Goal: Task Accomplishment & Management: Complete application form

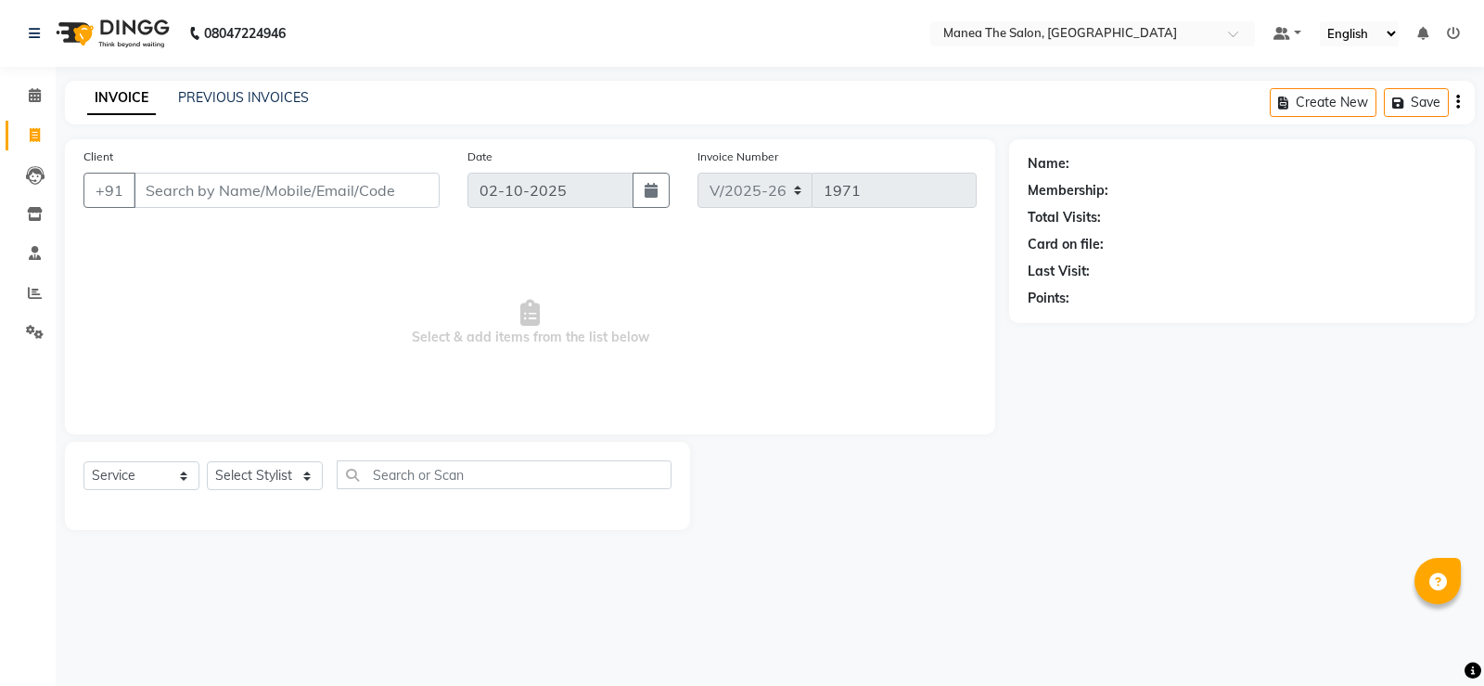
select select "5514"
select select "service"
click at [182, 481] on select "Select Service Product Membership Package Voucher Prepaid Gift Card" at bounding box center [142, 475] width 116 height 29
click at [309, 475] on select "Select Stylist [PERSON_NAME] [PERSON_NAME] [PERSON_NAME] [PERSON_NAME] [PERSON_…" at bounding box center [265, 475] width 116 height 29
select select "90675"
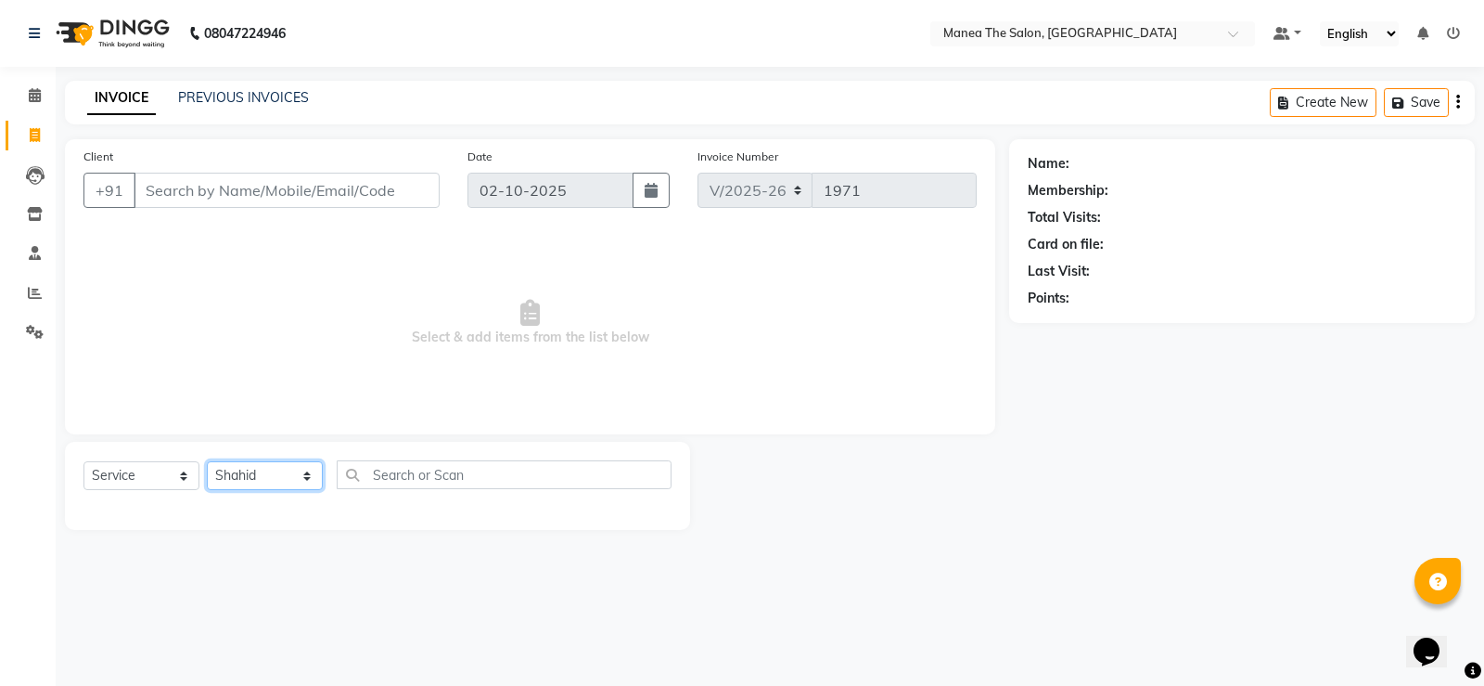
click at [207, 461] on select "Select Stylist [PERSON_NAME] [PERSON_NAME] [PERSON_NAME] [PERSON_NAME] [PERSON_…" at bounding box center [265, 475] width 116 height 29
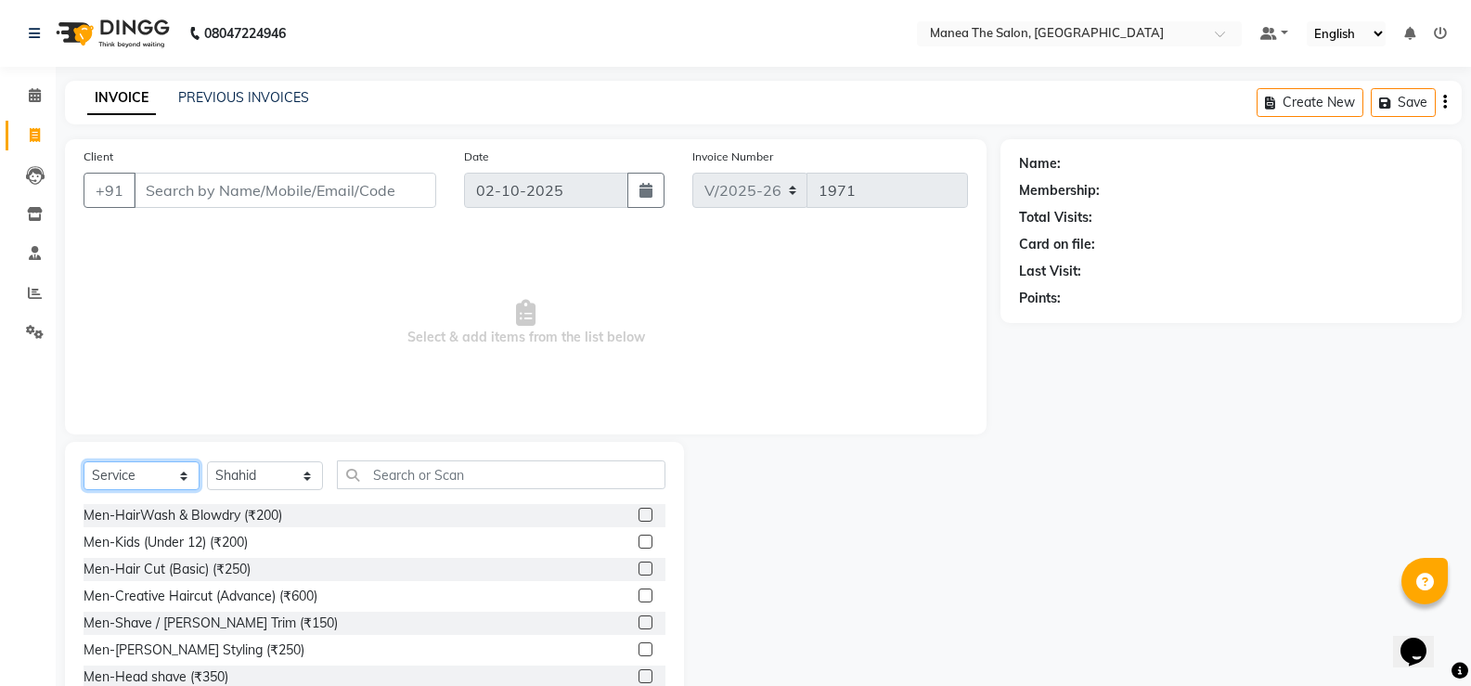
click at [185, 474] on select "Select Service Product Membership Package Voucher Prepaid Gift Card" at bounding box center [142, 475] width 116 height 29
select select "package"
click at [84, 461] on select "Select Service Product Membership Package Voucher Prepaid Gift Card" at bounding box center [142, 475] width 116 height 29
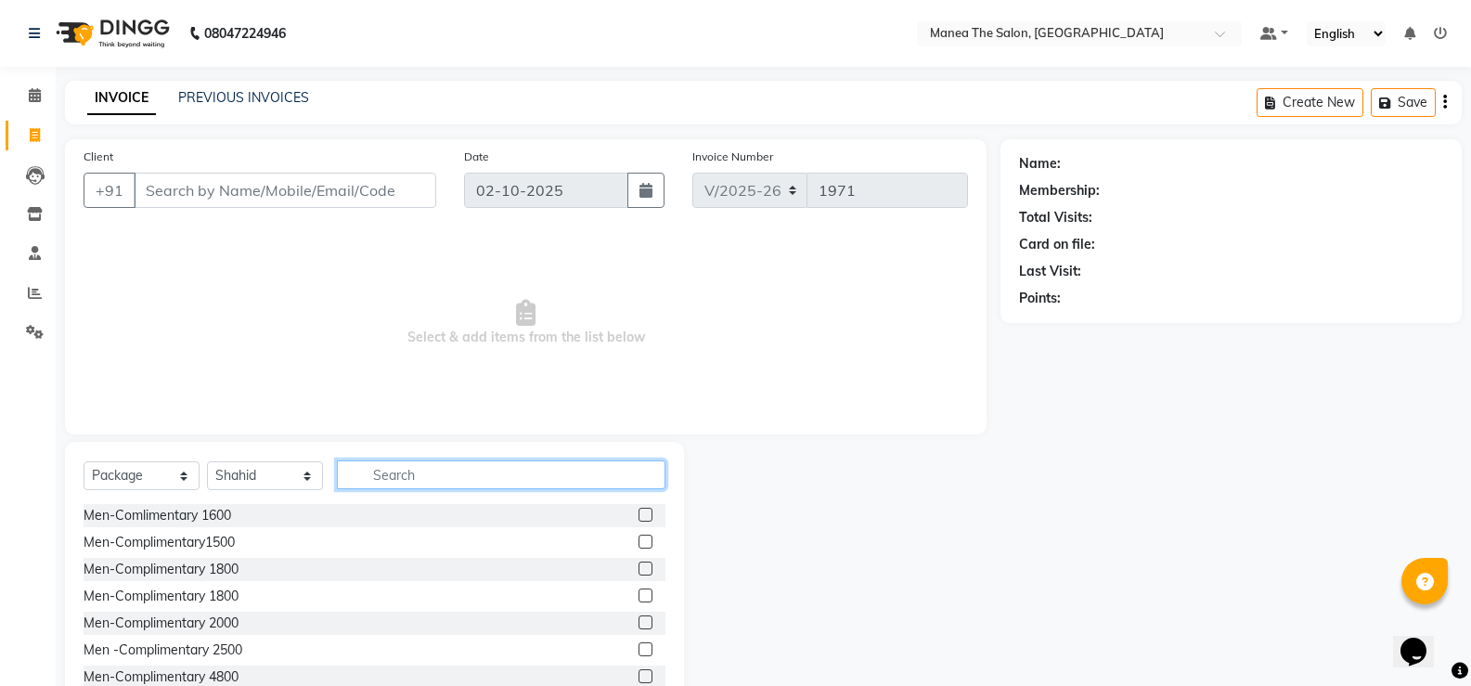
click at [439, 470] on input "text" at bounding box center [501, 474] width 328 height 29
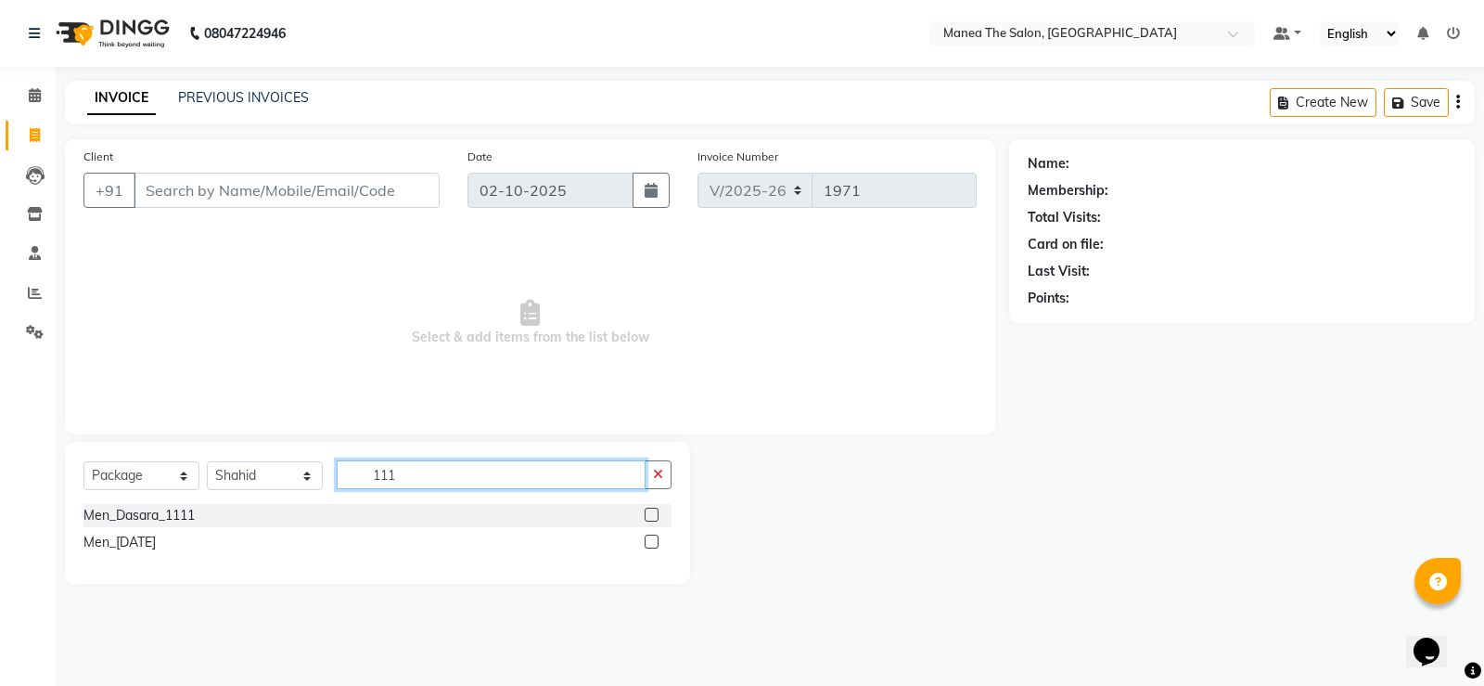
type input "111"
click at [652, 515] on label at bounding box center [652, 515] width 14 height 14
click at [652, 515] on input "checkbox" at bounding box center [651, 515] width 12 height 12
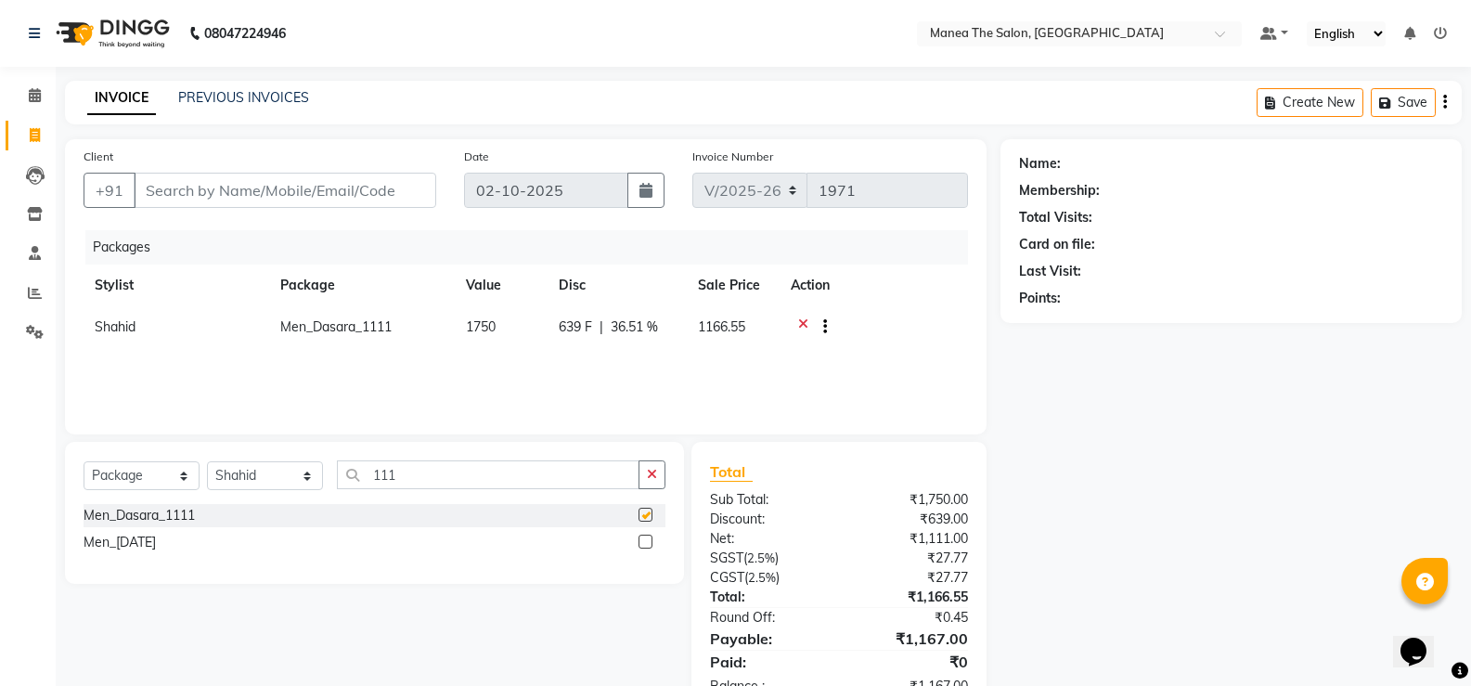
checkbox input "false"
click at [186, 478] on select "Select Service Product Membership Package Voucher Prepaid Gift Card" at bounding box center [142, 475] width 116 height 29
select select "service"
click at [84, 461] on select "Select Service Product Membership Package Voucher Prepaid Gift Card" at bounding box center [142, 475] width 116 height 29
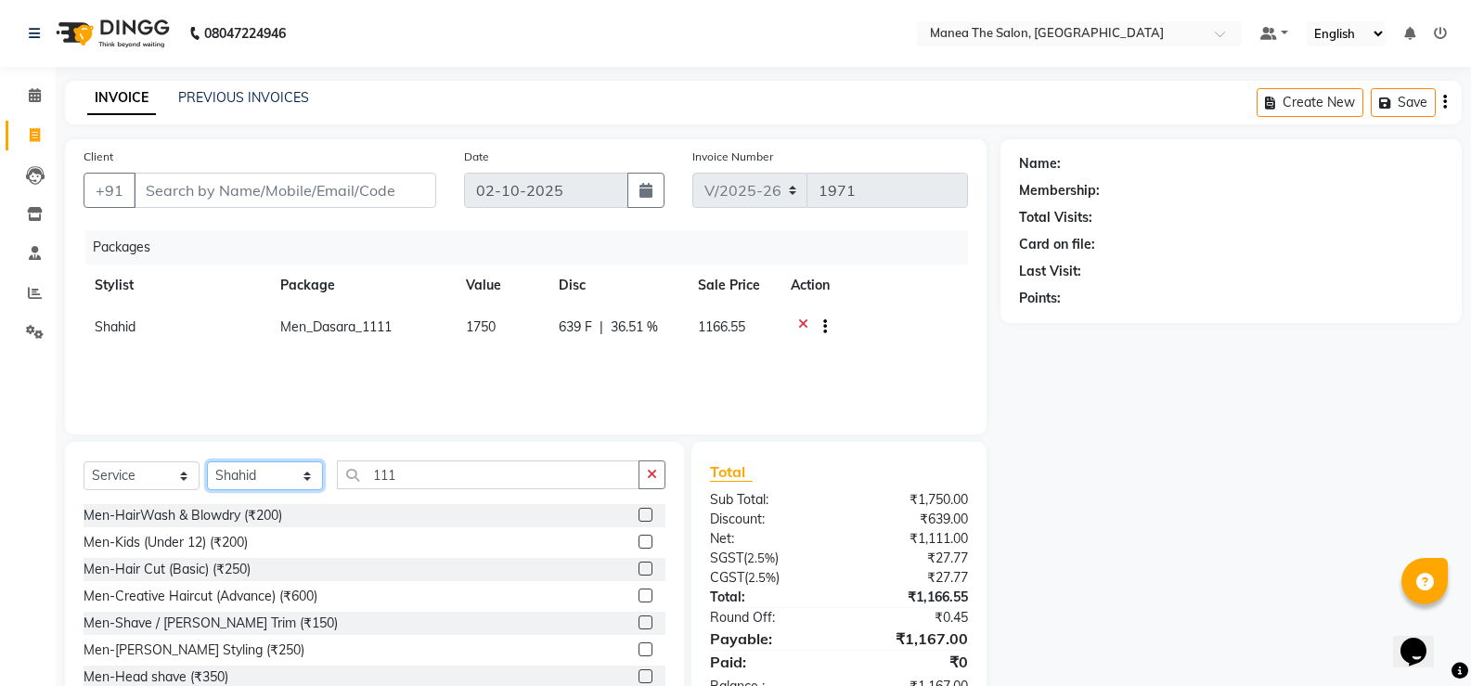
click at [308, 474] on select "Select Stylist [PERSON_NAME] [PERSON_NAME] [PERSON_NAME] [PERSON_NAME] [PERSON_…" at bounding box center [265, 475] width 116 height 29
select select "81963"
click at [207, 461] on select "Select Stylist [PERSON_NAME] [PERSON_NAME] [PERSON_NAME] [PERSON_NAME] [PERSON_…" at bounding box center [265, 475] width 116 height 29
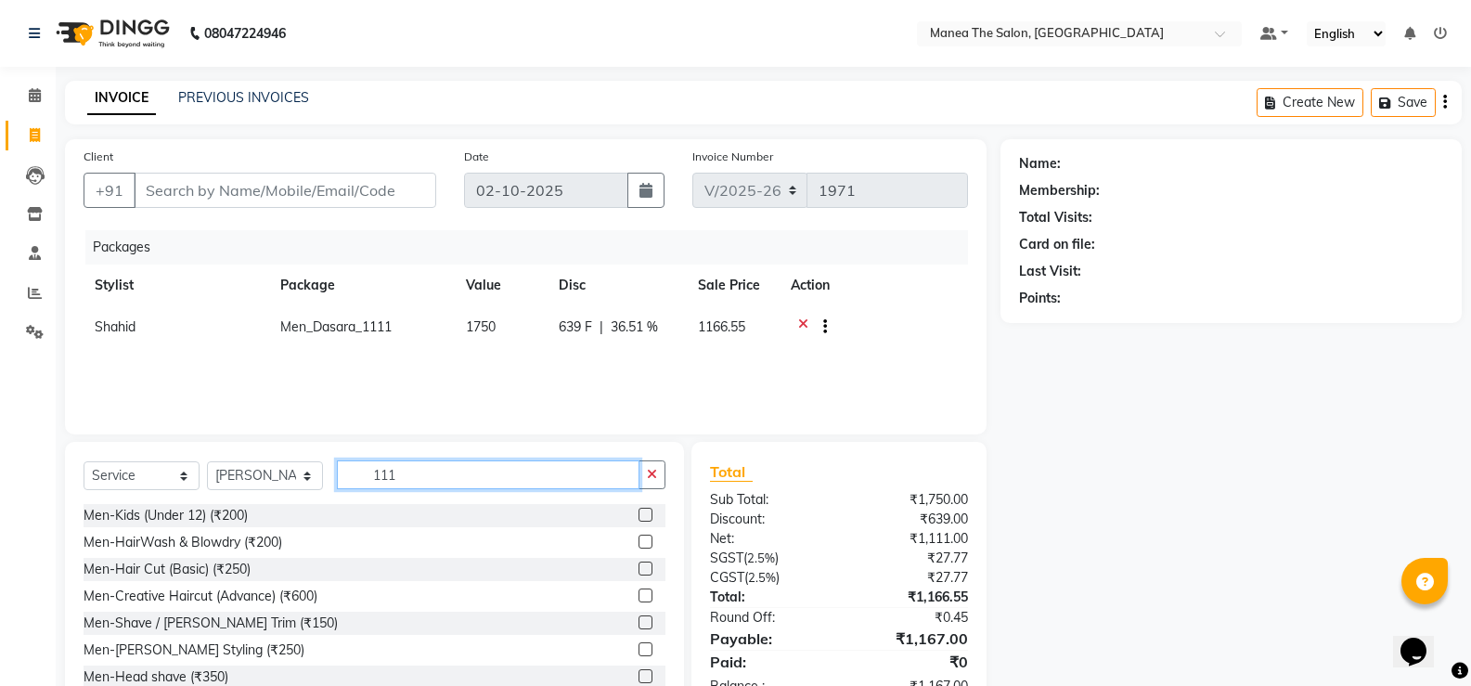
click at [420, 469] on input "111" at bounding box center [488, 474] width 302 height 29
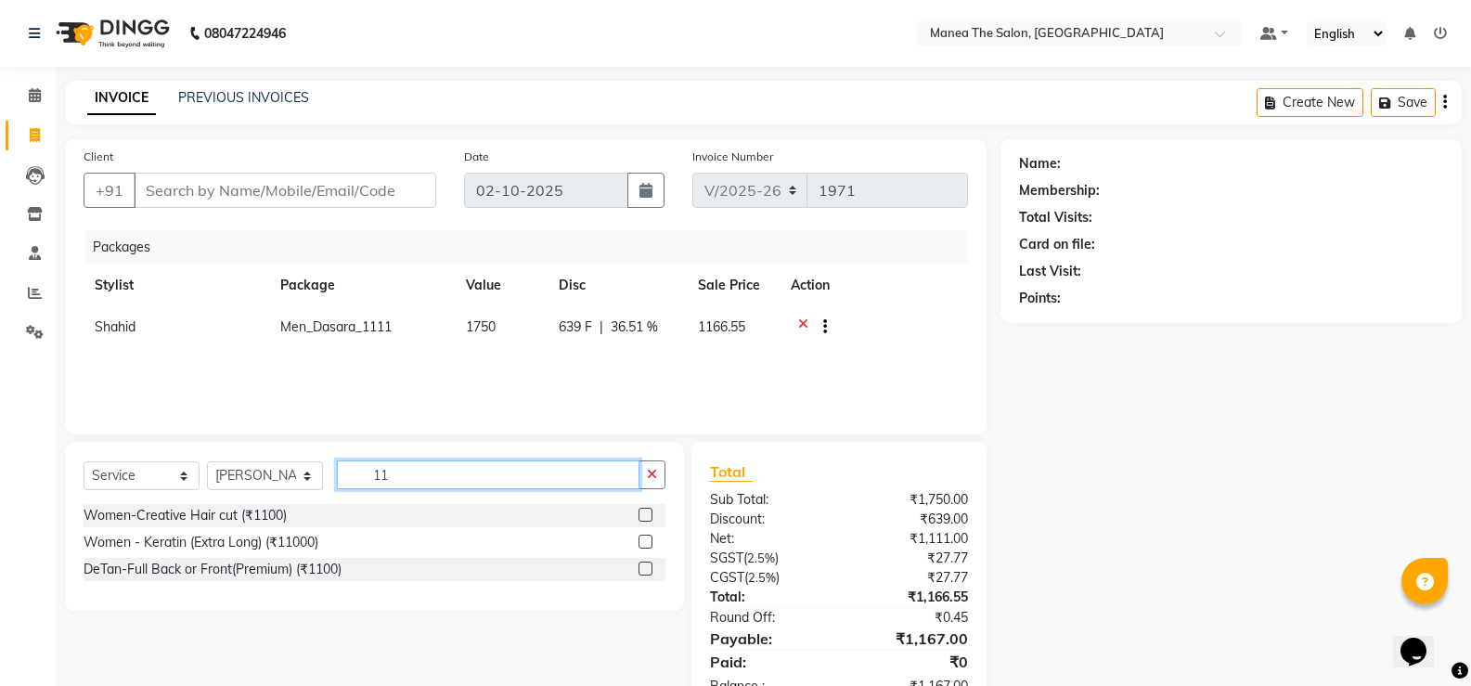
type input "1"
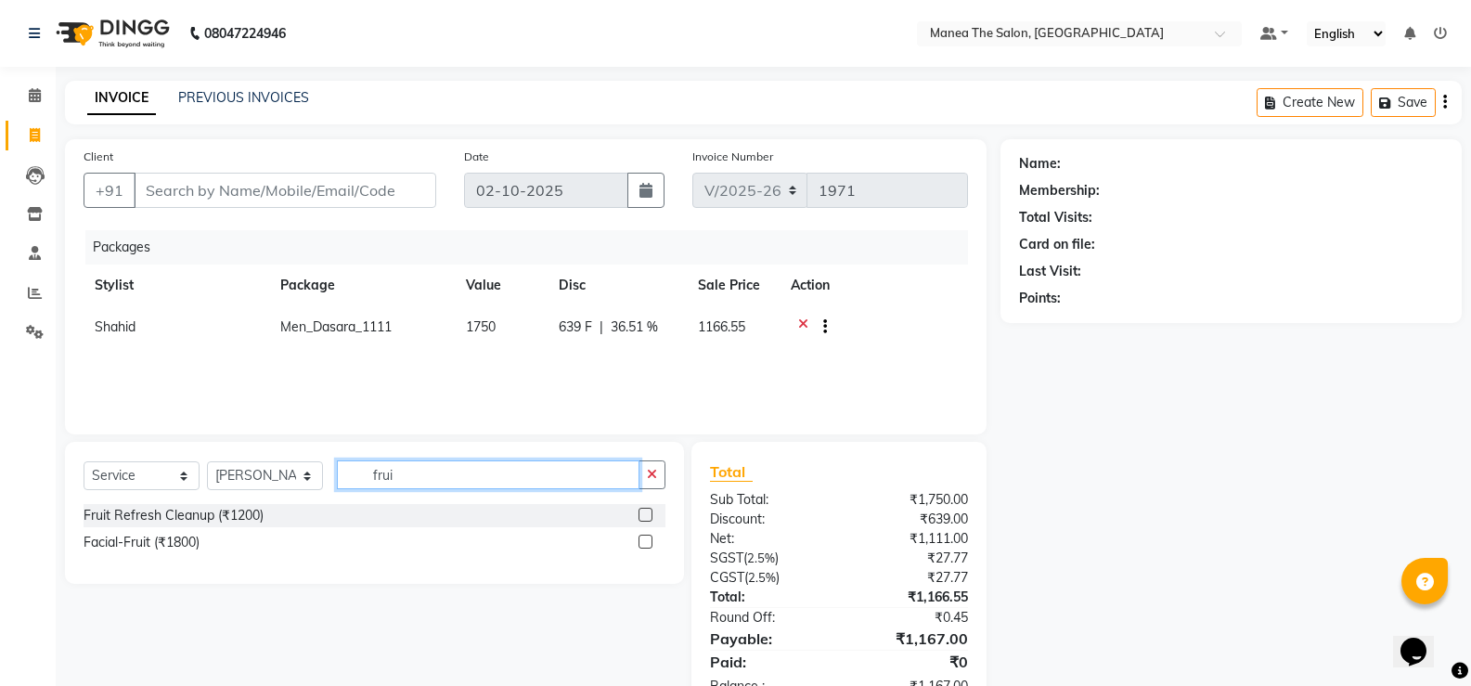
type input "frui"
click at [644, 540] on label at bounding box center [645, 541] width 14 height 14
click at [644, 540] on input "checkbox" at bounding box center [644, 542] width 12 height 12
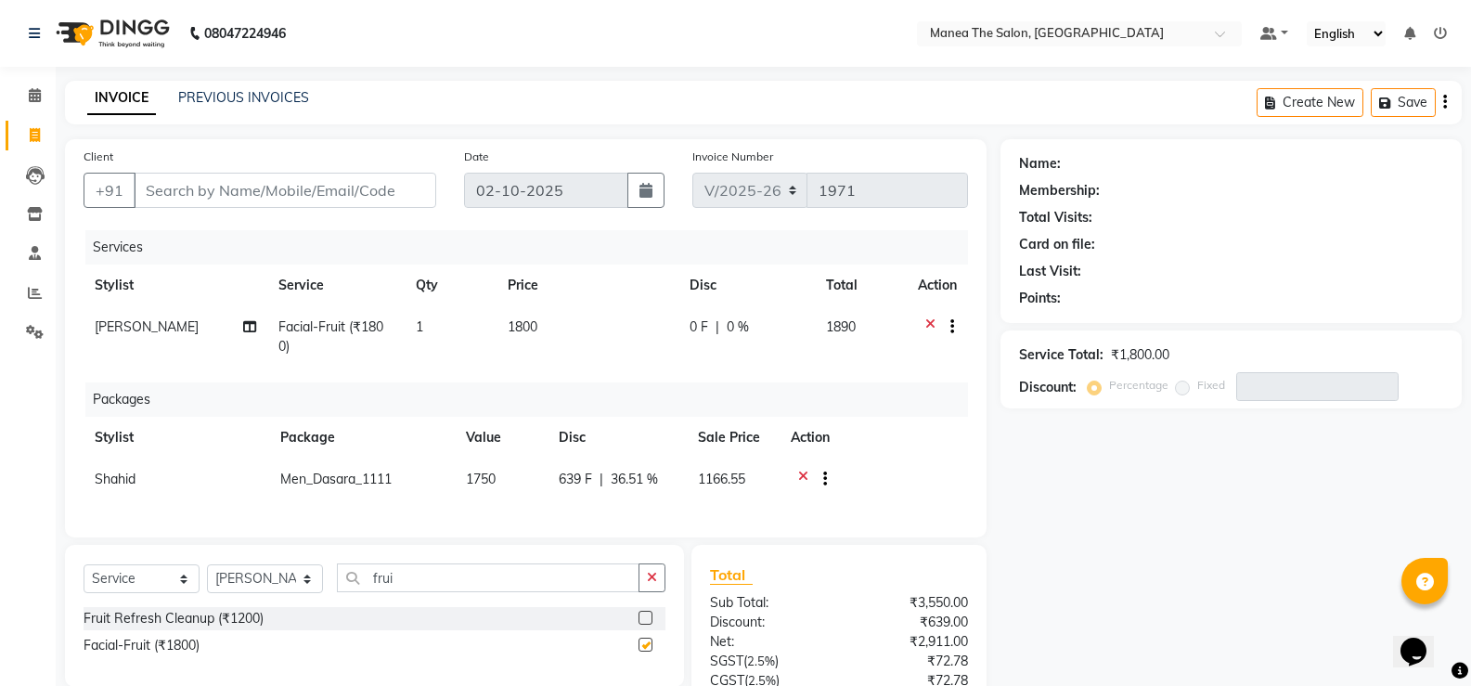
checkbox input "false"
click at [366, 188] on input "Client" at bounding box center [285, 190] width 302 height 35
type input "9"
type input "0"
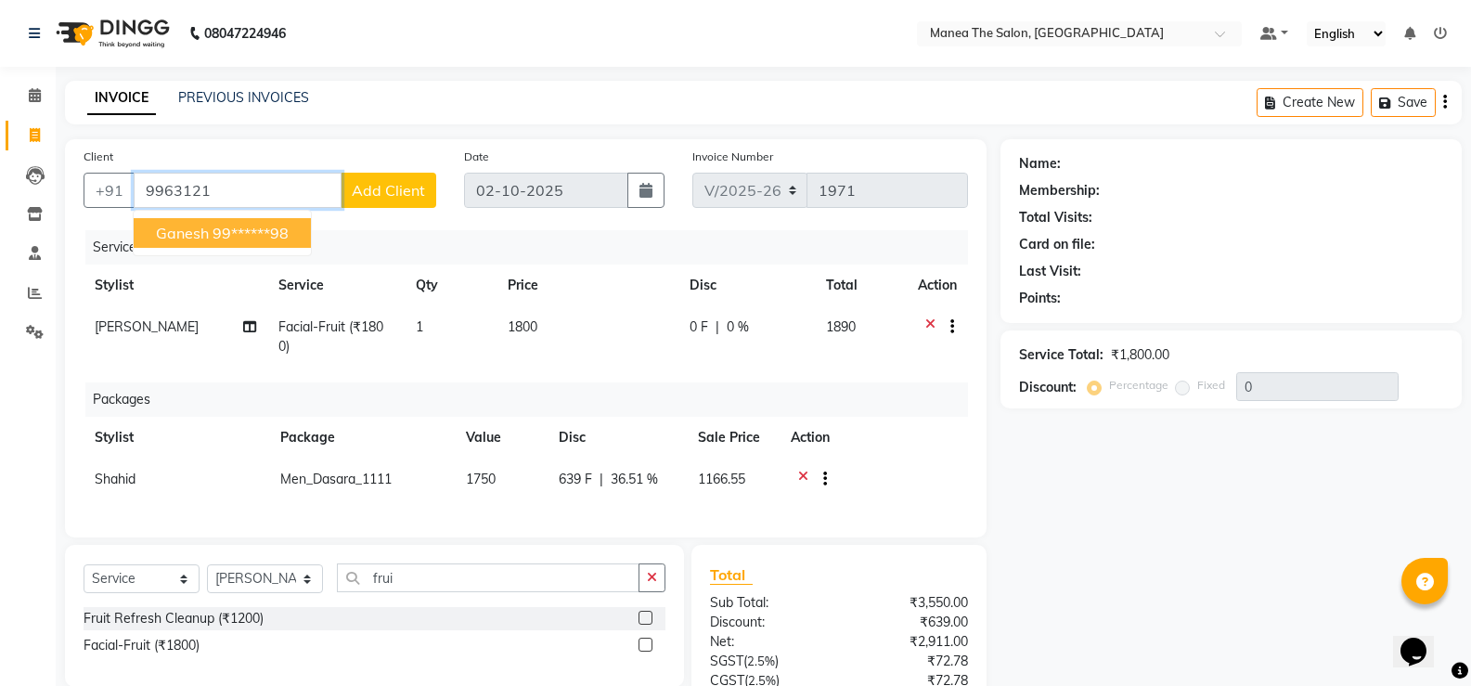
click at [280, 225] on ngb-highlight "99******98" at bounding box center [250, 233] width 76 height 19
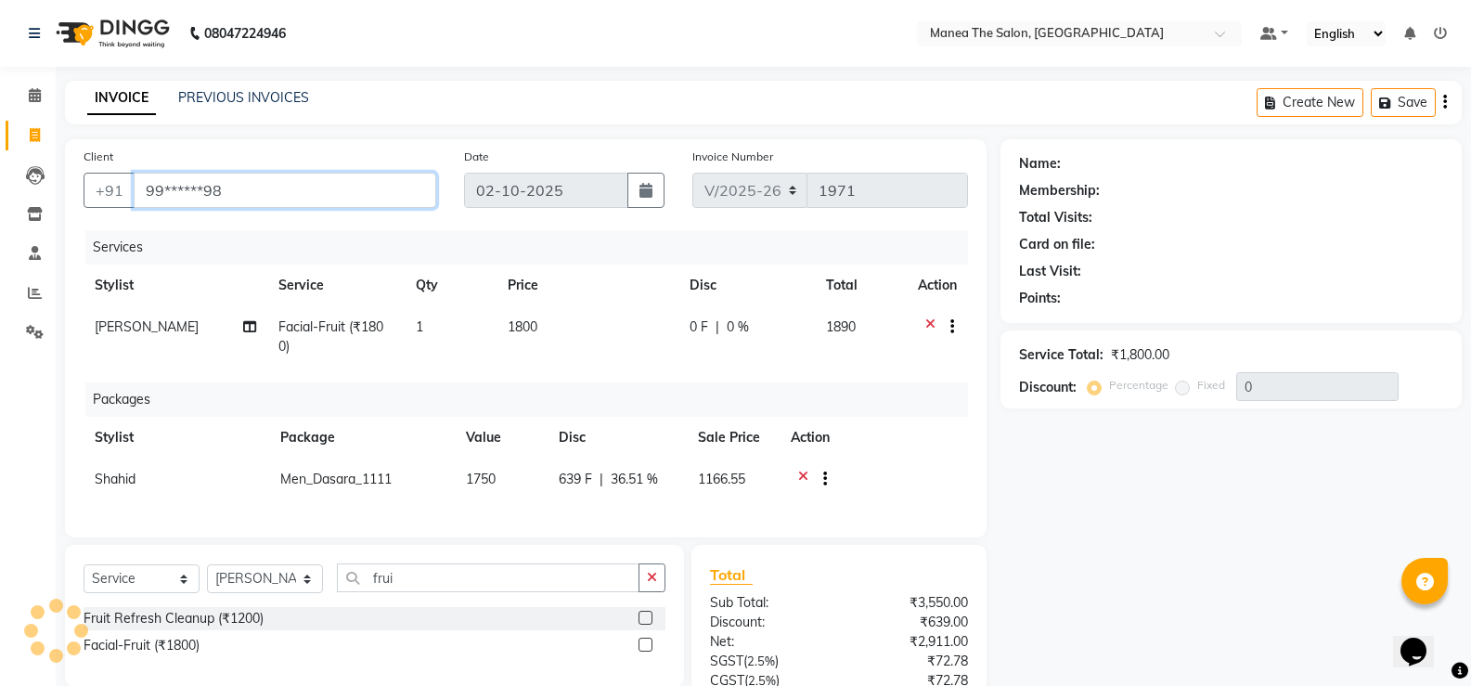
type input "99******98"
select select "1: Object"
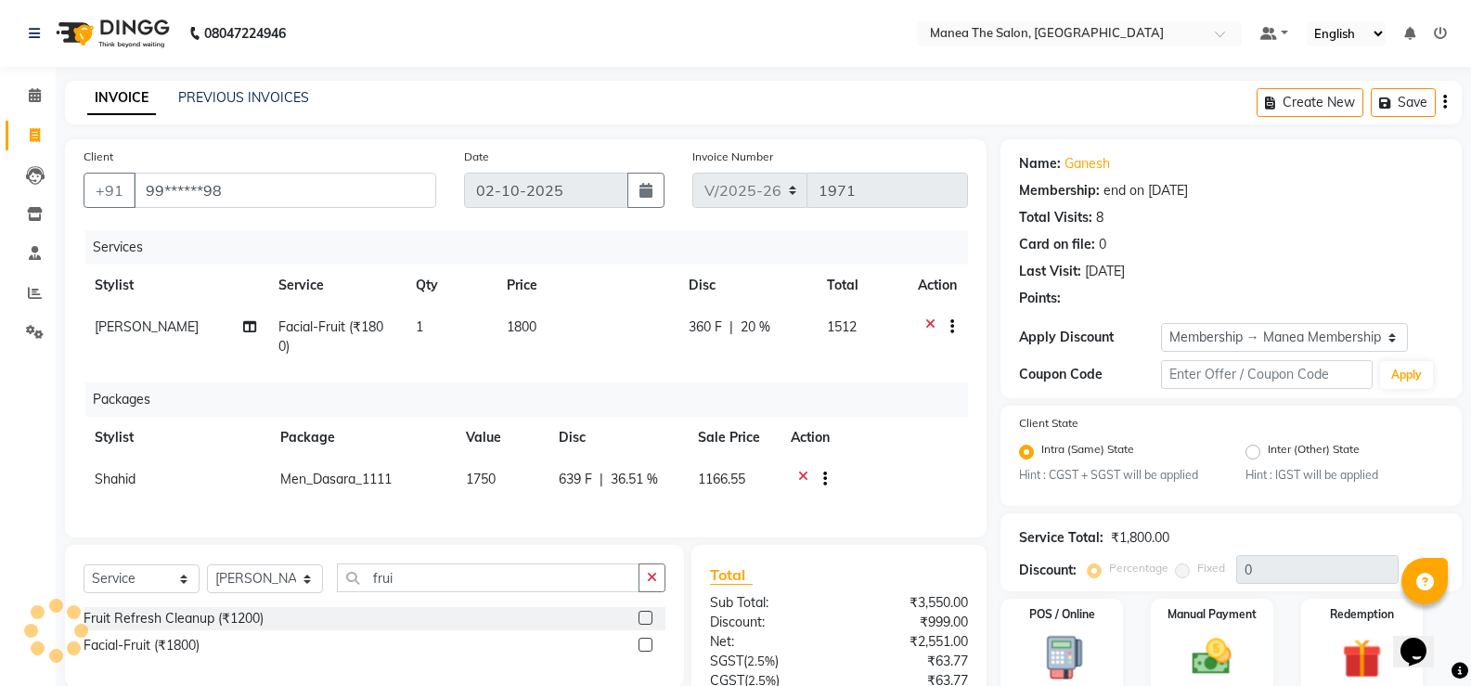
type input "20"
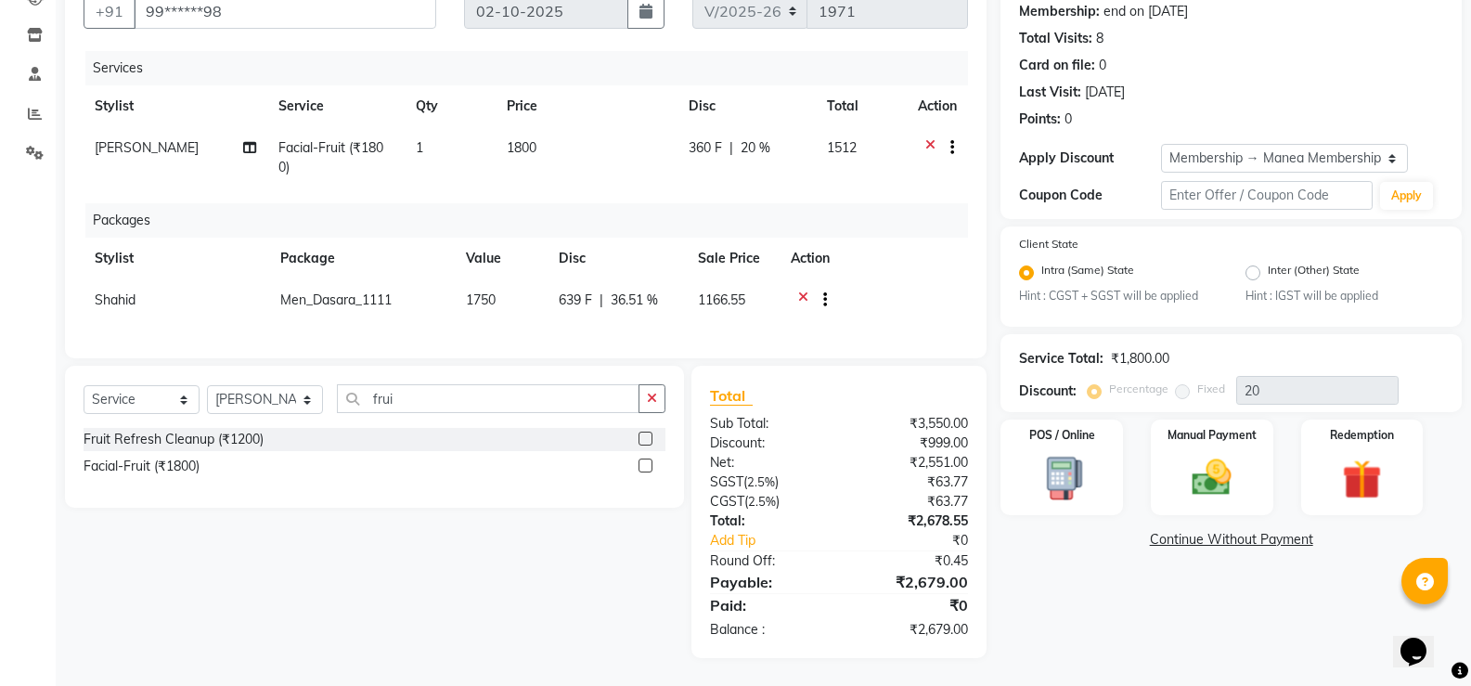
scroll to position [193, 0]
click at [1235, 477] on img at bounding box center [1211, 478] width 66 height 47
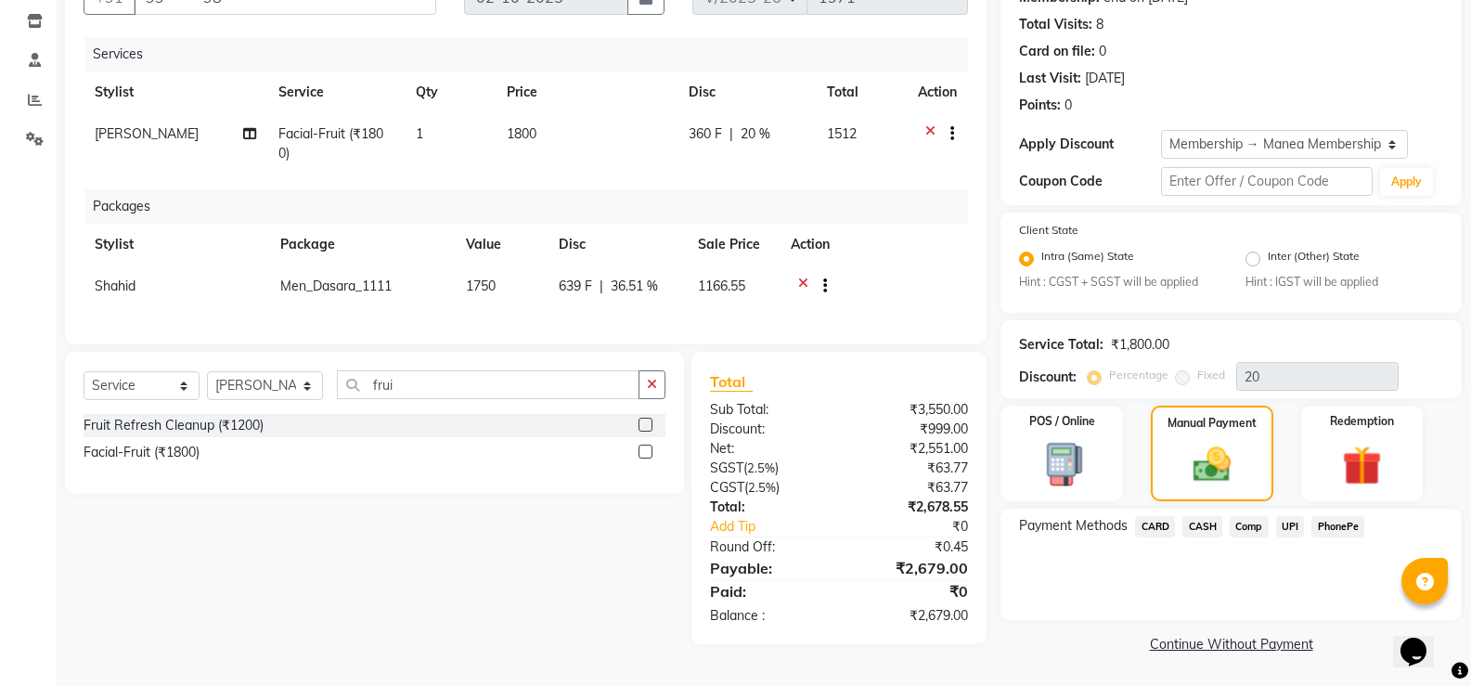
click at [1246, 523] on span "Comp" at bounding box center [1248, 526] width 39 height 21
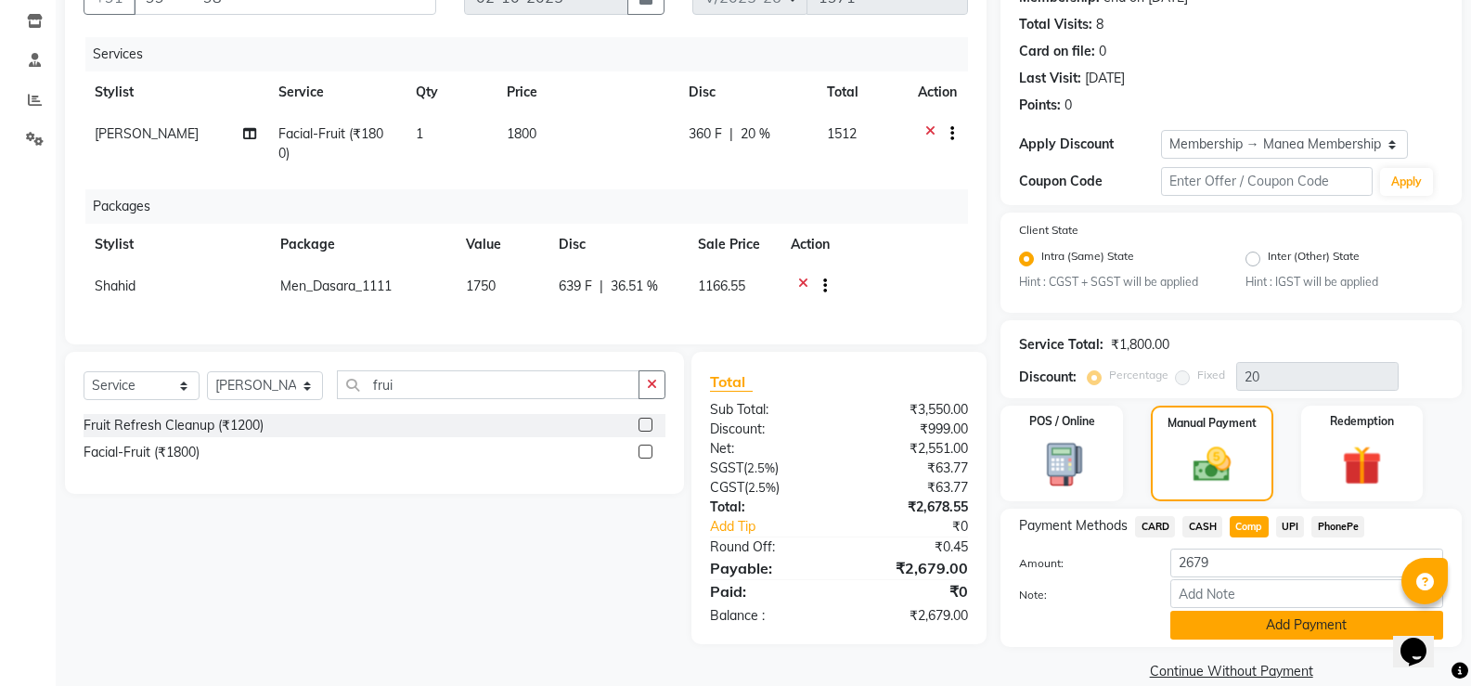
click at [1289, 624] on button "Add Payment" at bounding box center [1306, 625] width 273 height 29
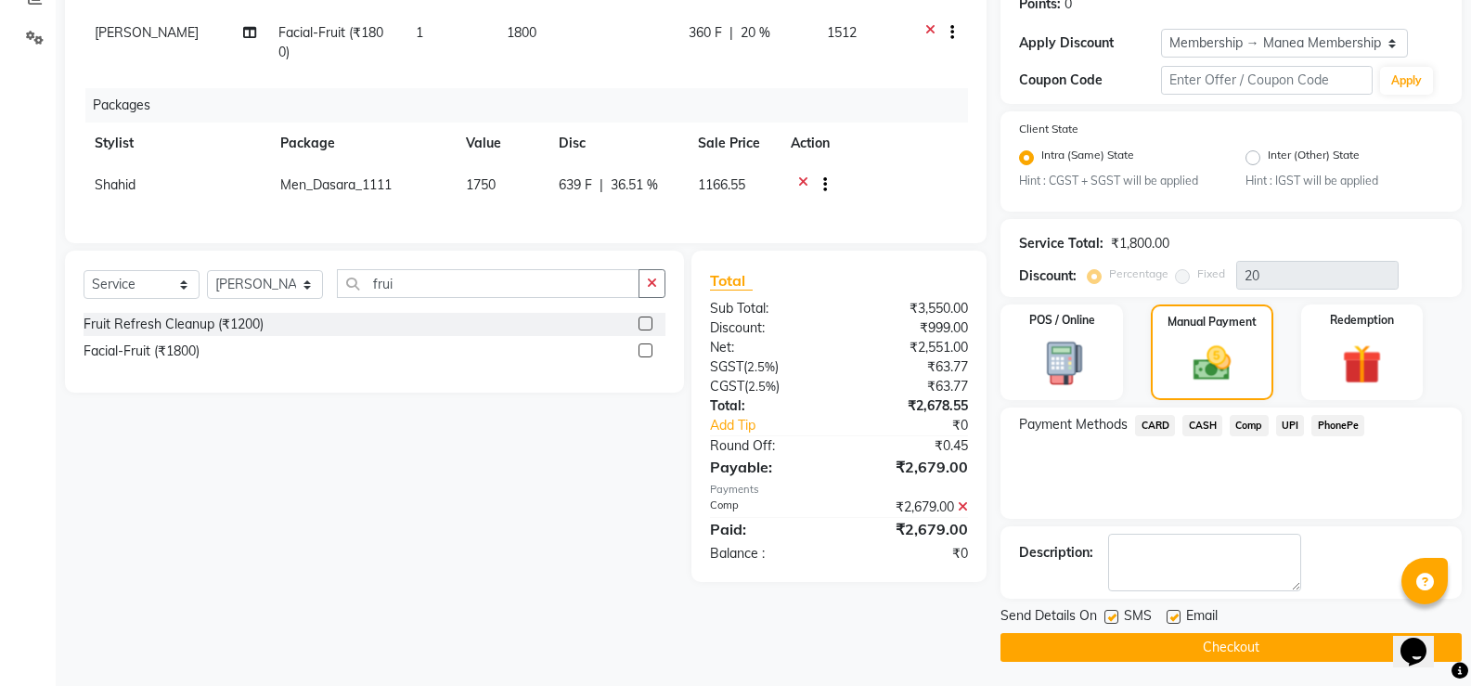
scroll to position [298, 0]
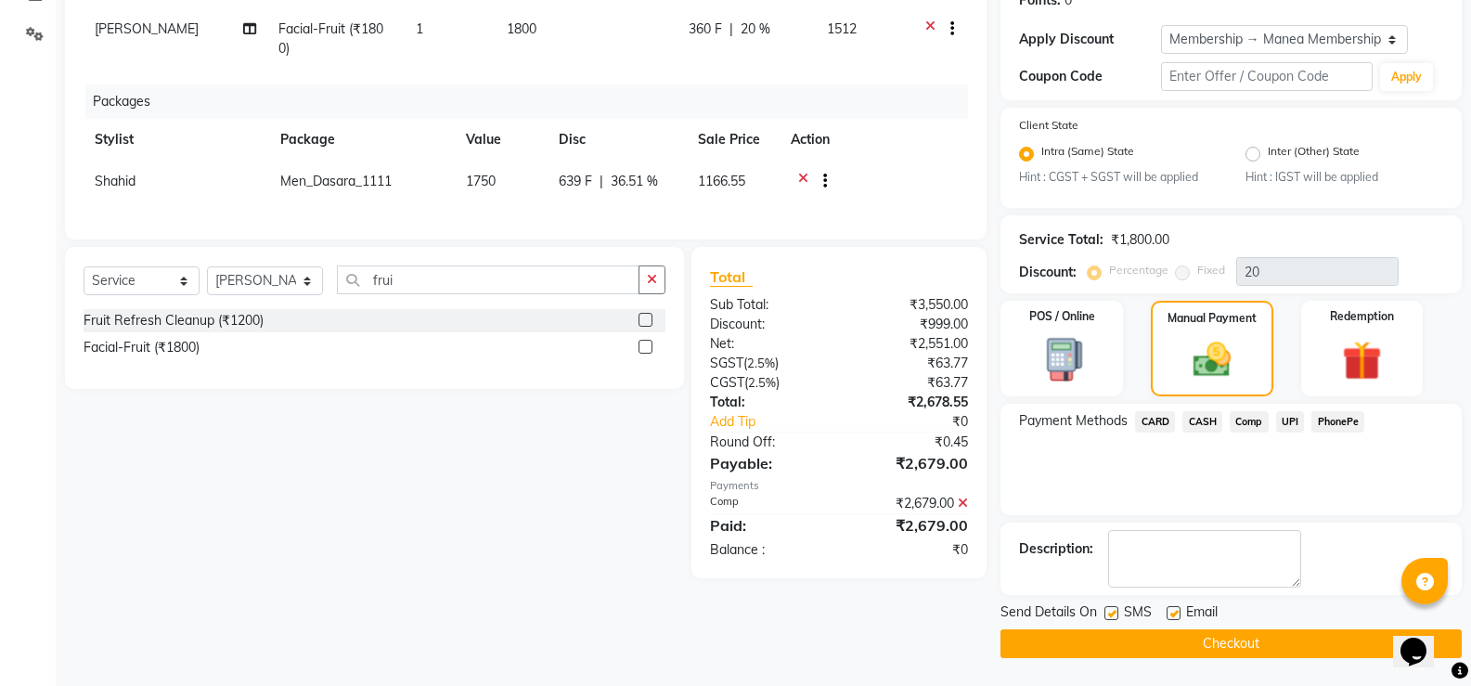
click at [1281, 641] on button "Checkout" at bounding box center [1230, 643] width 461 height 29
